Goal: Check status: Check status

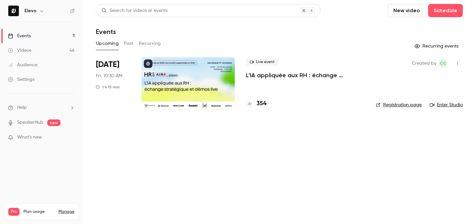
click at [271, 77] on p "L'IA appliquée aux RH : échange stratégique et démos live." at bounding box center [305, 75] width 119 height 8
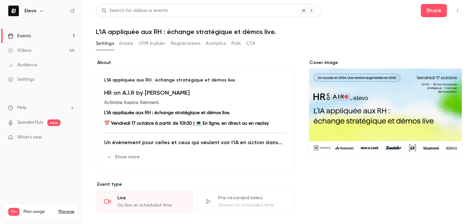
click at [195, 44] on button "Registrations" at bounding box center [185, 43] width 29 height 11
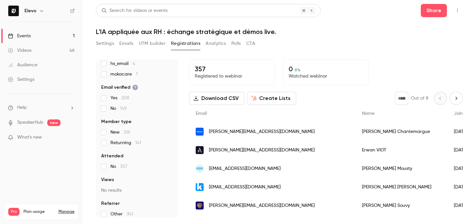
scroll to position [110, 0]
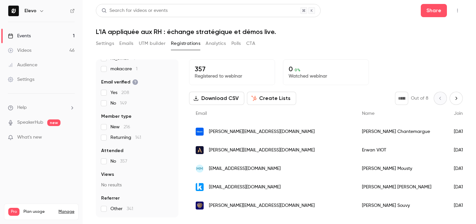
click at [60, 38] on link "Events 1" at bounding box center [41, 36] width 83 height 15
